Goal: Navigation & Orientation: Find specific page/section

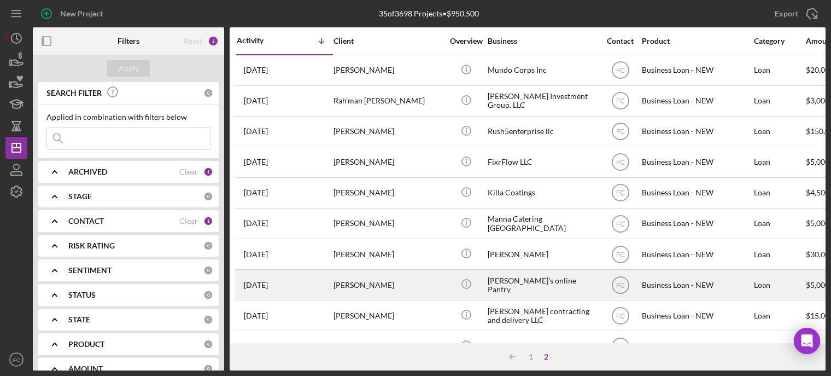
click at [317, 277] on div "[DATE] [PERSON_NAME]" at bounding box center [285, 284] width 96 height 29
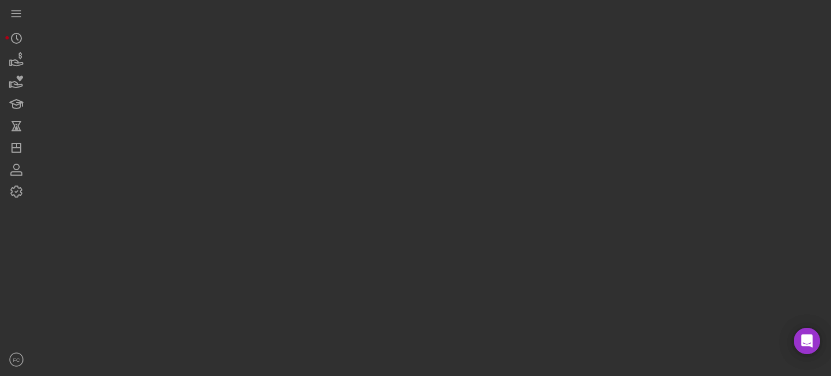
click at [317, 278] on div at bounding box center [429, 185] width 793 height 370
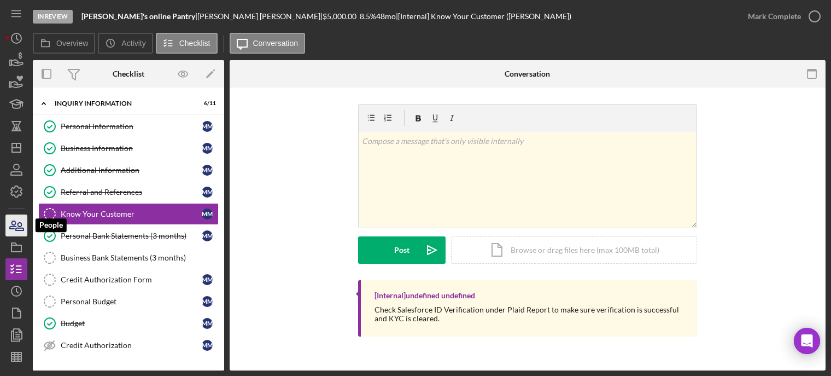
click at [26, 229] on icon "button" at bounding box center [16, 225] width 27 height 27
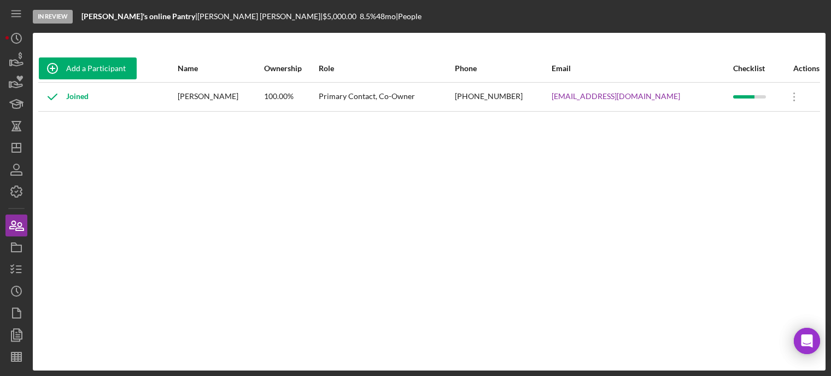
click at [167, 229] on div "Add a Participant Name Ownership Role Phone Email Checklist Actions Joined [PER…" at bounding box center [429, 202] width 793 height 294
click at [23, 150] on icon "Icon/Dashboard" at bounding box center [16, 147] width 27 height 27
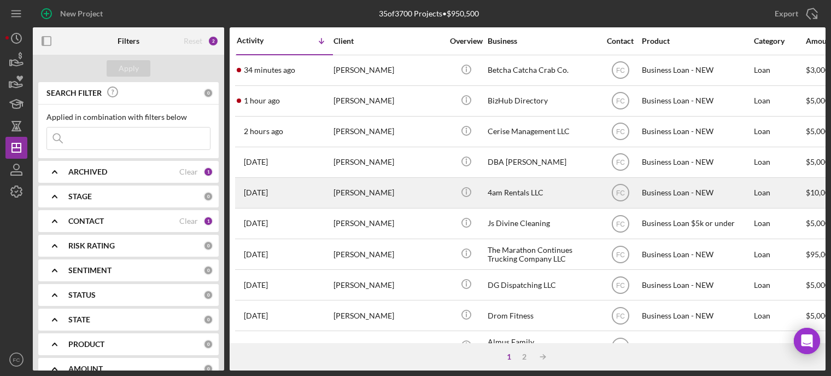
click at [424, 194] on div "[PERSON_NAME]" at bounding box center [388, 192] width 109 height 29
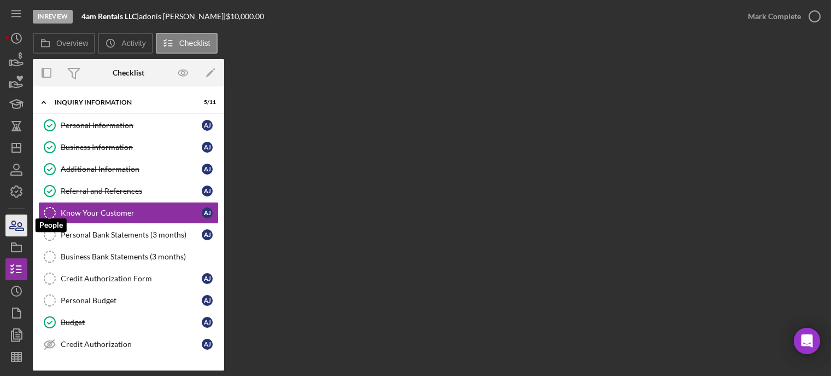
click at [24, 223] on icon "button" at bounding box center [16, 225] width 27 height 27
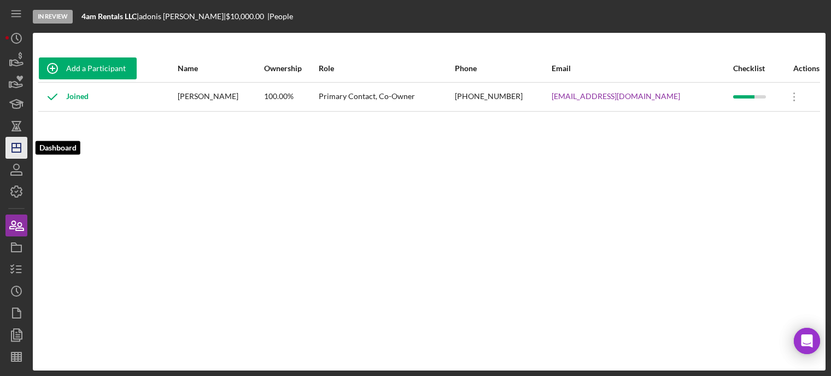
click at [15, 149] on icon "Icon/Dashboard" at bounding box center [16, 147] width 27 height 27
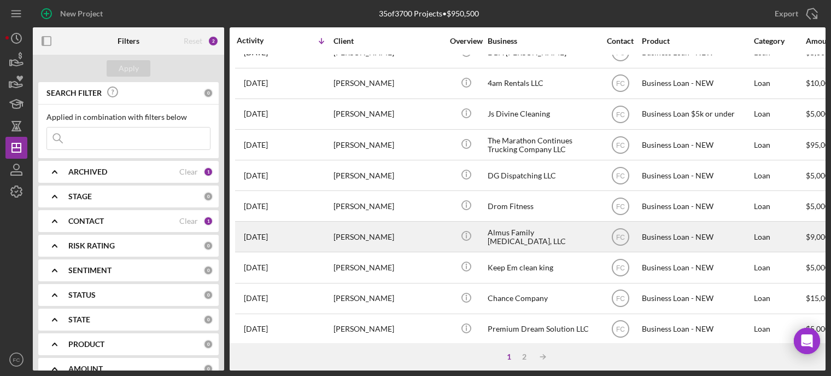
scroll to position [164, 0]
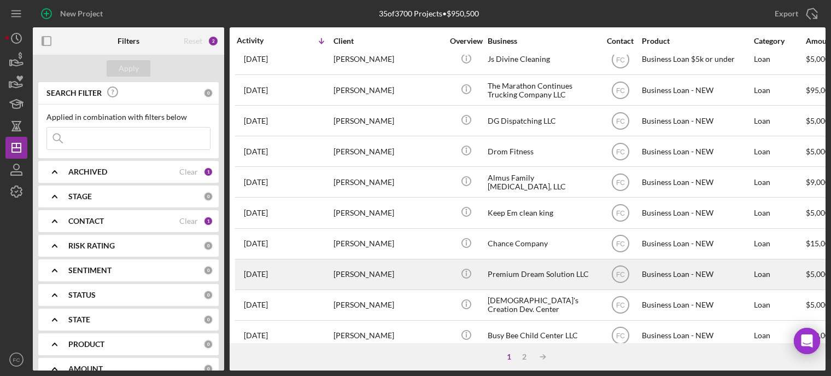
click at [319, 266] on div "[DATE] [PERSON_NAME]" at bounding box center [285, 274] width 96 height 29
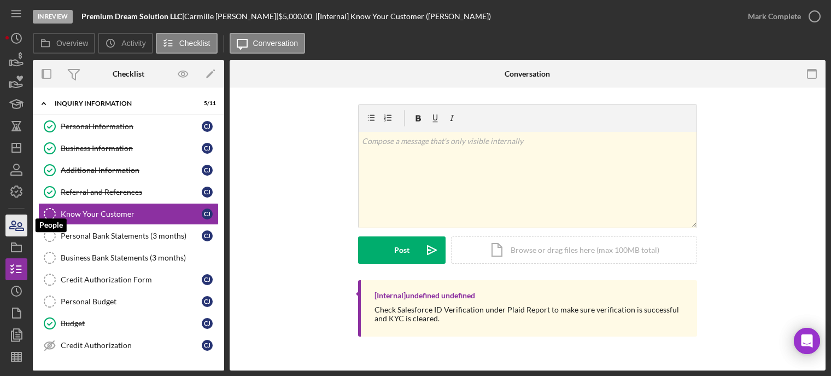
click at [15, 225] on icon "button" at bounding box center [16, 225] width 27 height 27
